Goal: Transaction & Acquisition: Obtain resource

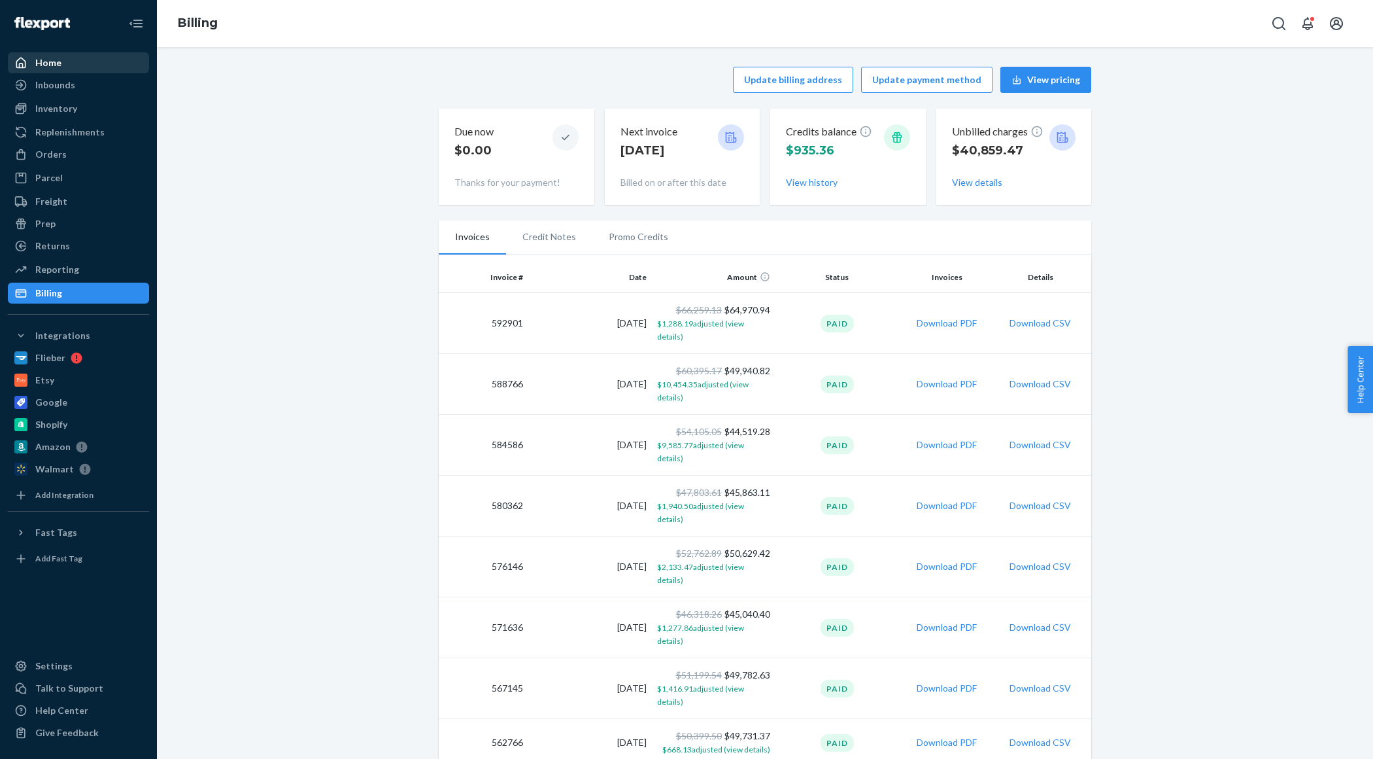
click at [41, 58] on div "Home" at bounding box center [48, 62] width 26 height 13
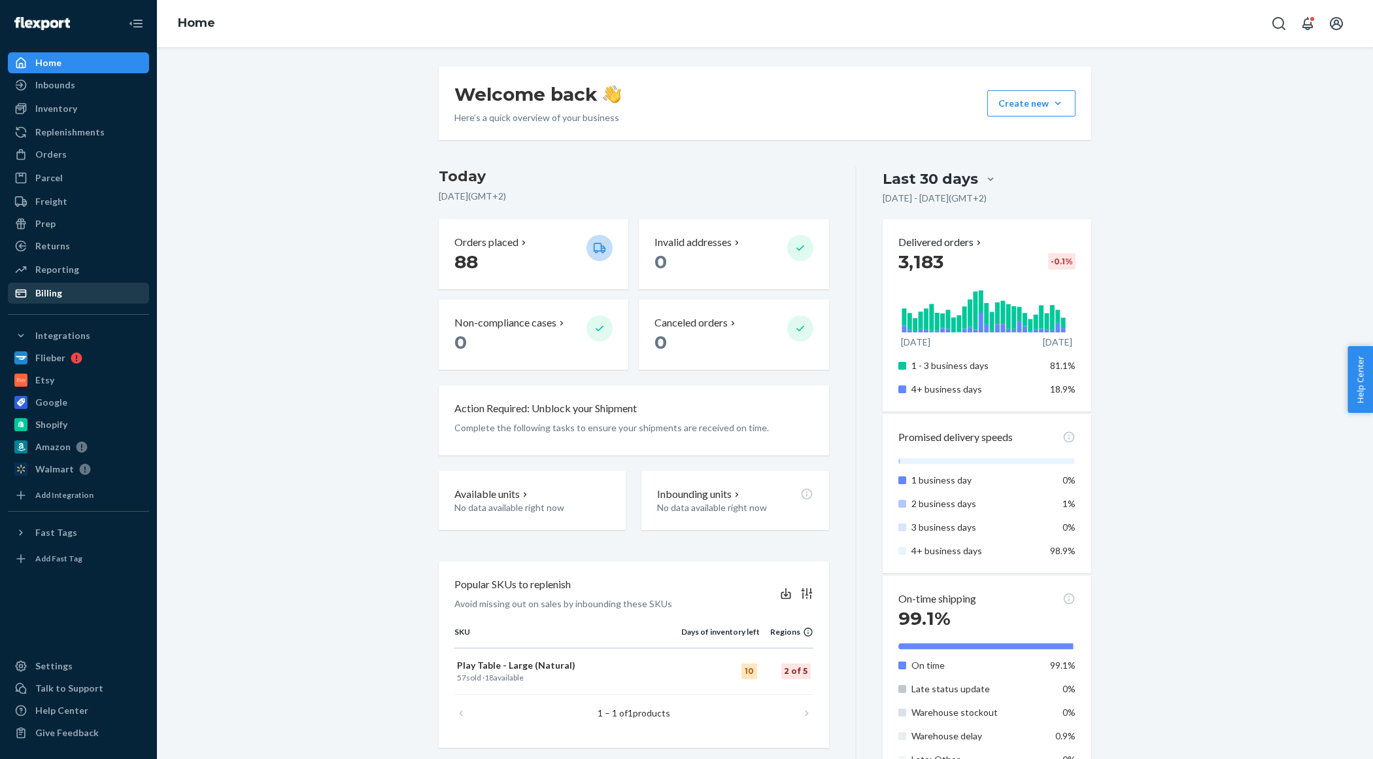
click at [57, 289] on div "Billing" at bounding box center [48, 292] width 27 height 13
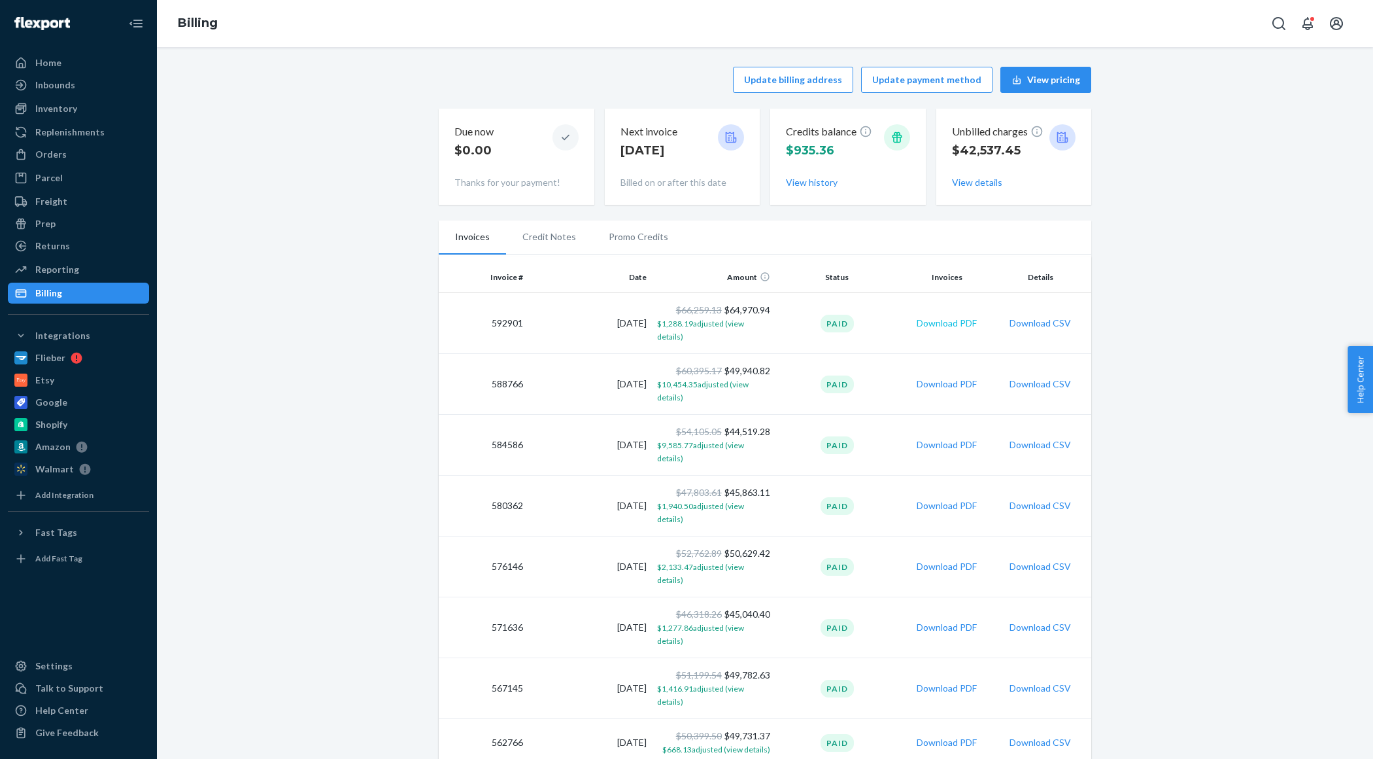
click at [955, 318] on button "Download PDF" at bounding box center [947, 323] width 60 height 13
click at [950, 377] on button "Download PDF" at bounding box center [947, 383] width 60 height 13
click at [940, 318] on button "Download PDF" at bounding box center [947, 323] width 60 height 13
